Goal: Find specific page/section: Find specific page/section

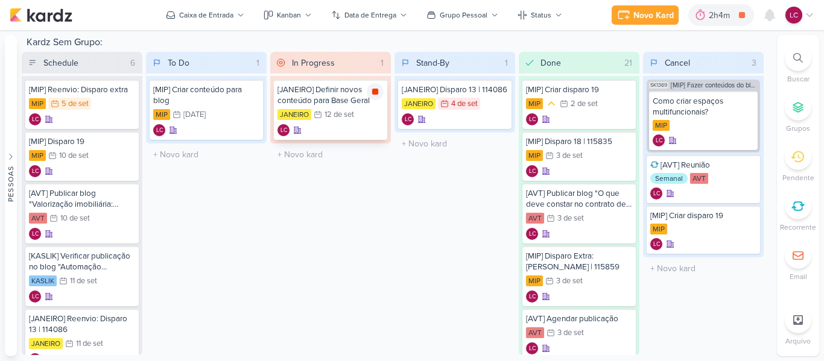
click at [375, 91] on icon at bounding box center [375, 92] width 6 height 6
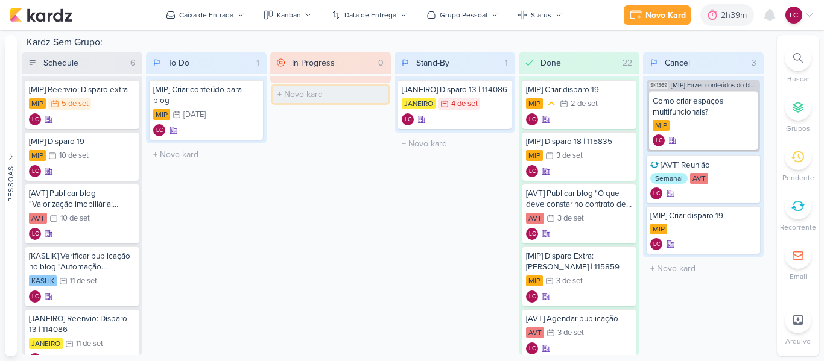
click at [344, 95] on input "text" at bounding box center [331, 94] width 116 height 17
type input "[MIP] Criar c"
click at [336, 143] on div "In Progress 0 Mover Para Esquerda Mover Para Direita [GEOGRAPHIC_DATA] [MIP] Cr…" at bounding box center [330, 203] width 121 height 303
click at [336, 89] on input "[MIP] Criar c" at bounding box center [331, 94] width 116 height 17
click at [355, 115] on div "In Progress 0 Mover Para Esquerda Mover Para Direita [GEOGRAPHIC_DATA] [MIP] Cr…" at bounding box center [330, 203] width 121 height 303
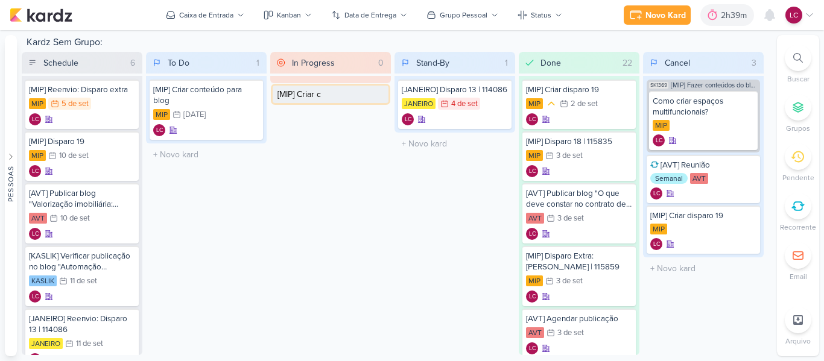
click at [348, 89] on input "[MIP] Criar c" at bounding box center [331, 94] width 116 height 17
click at [295, 166] on div "In Progress 0 Mover Para Esquerda Mover Para Direita [GEOGRAPHIC_DATA] O título…" at bounding box center [330, 203] width 121 height 303
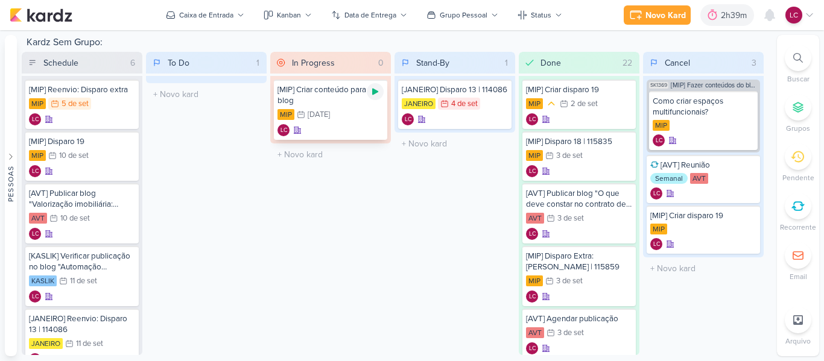
click at [373, 96] on icon at bounding box center [375, 92] width 10 height 10
